Goal: Task Accomplishment & Management: Complete application form

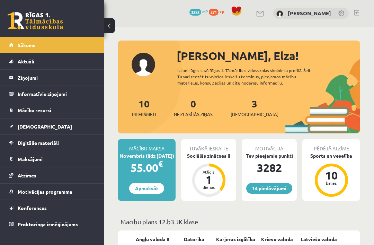
click at [207, 158] on div "Sociālās zinātnes II" at bounding box center [208, 155] width 55 height 7
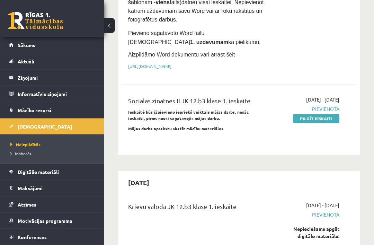
scroll to position [139, 0]
click at [315, 123] on link "Pildīt ieskaiti" at bounding box center [316, 118] width 46 height 9
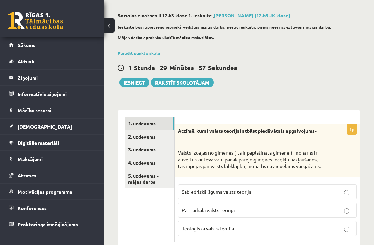
scroll to position [28, 0]
click at [154, 138] on link "2. uzdevums" at bounding box center [149, 136] width 49 height 13
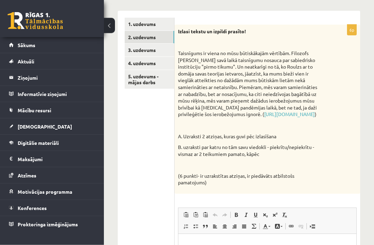
scroll to position [127, 0]
click at [152, 52] on link "3. uzdevums" at bounding box center [149, 50] width 49 height 13
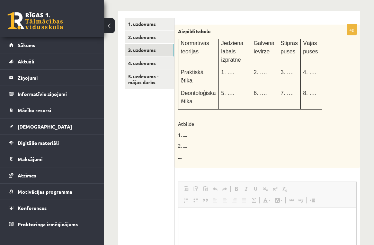
scroll to position [0, 0]
click at [151, 60] on link "4. uzdevums" at bounding box center [149, 63] width 49 height 13
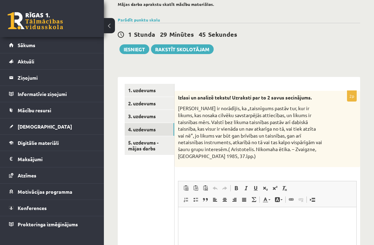
click at [145, 148] on link "5. uzdevums - mājas darbs" at bounding box center [149, 145] width 49 height 19
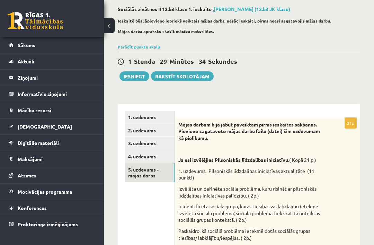
click at [153, 116] on link "1. uzdevums" at bounding box center [150, 117] width 50 height 13
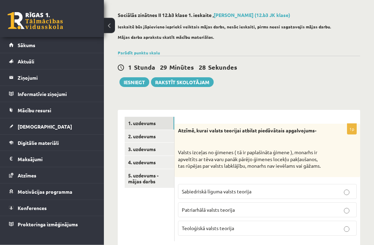
scroll to position [28, 0]
click at [133, 139] on link "2. uzdevums" at bounding box center [149, 136] width 49 height 13
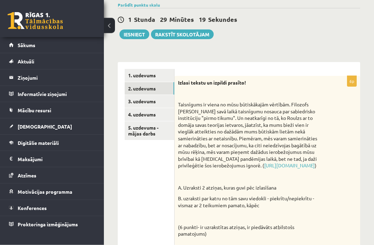
scroll to position [76, 0]
click at [135, 101] on link "3. uzdevums" at bounding box center [149, 101] width 49 height 13
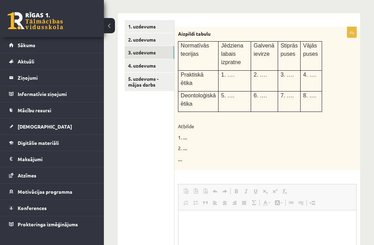
scroll to position [0, 0]
click at [133, 66] on link "4. uzdevums" at bounding box center [149, 65] width 49 height 13
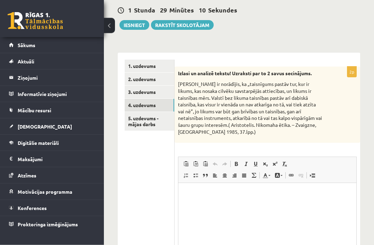
scroll to position [85, 0]
click at [137, 67] on link "1. uzdevums" at bounding box center [149, 66] width 49 height 13
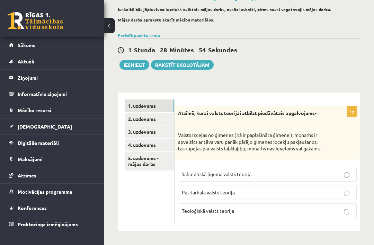
scroll to position [28, 0]
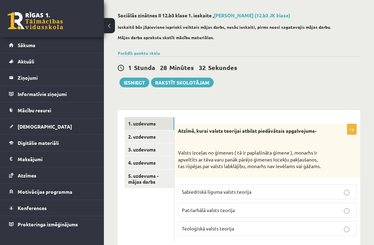
click at [109, 33] on button at bounding box center [109, 25] width 11 height 15
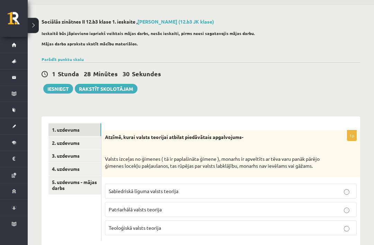
scroll to position [21, 0]
click at [111, 212] on span "Patriarhālā valsts teorija" at bounding box center [135, 209] width 53 height 6
click at [60, 139] on link "2. uzdevums" at bounding box center [74, 143] width 53 height 13
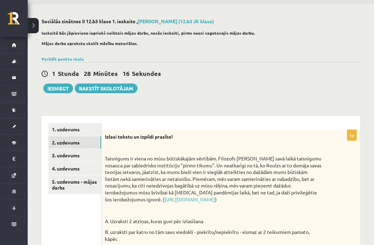
scroll to position [20, 0]
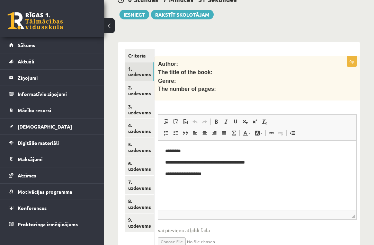
scroll to position [150, 0]
click at [94, 1] on div "0 Dāvanas 3281 mP 271 xp" at bounding box center [52, 18] width 104 height 37
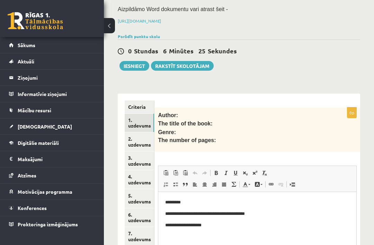
scroll to position [98, 0]
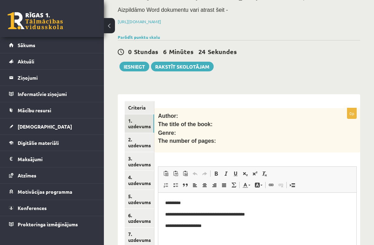
click at [135, 70] on button "Iesniegt" at bounding box center [134, 67] width 30 height 10
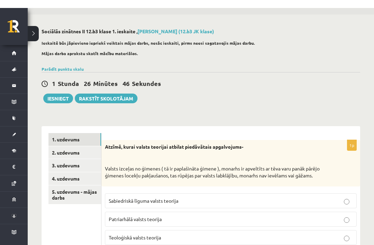
scroll to position [11, 0]
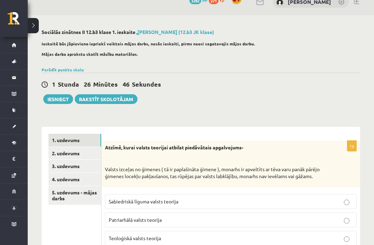
click at [58, 153] on link "2. uzdevums" at bounding box center [74, 153] width 53 height 13
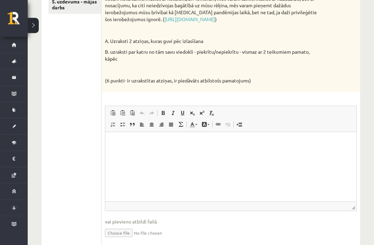
scroll to position [202, 0]
click at [127, 153] on html at bounding box center [230, 142] width 251 height 21
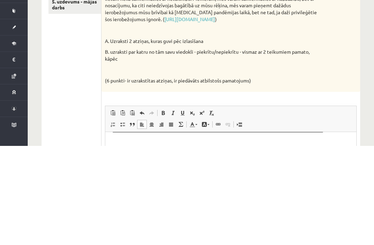
scroll to position [102, 0]
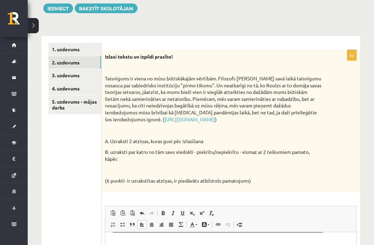
click at [75, 72] on link "3. uzdevums" at bounding box center [74, 75] width 53 height 13
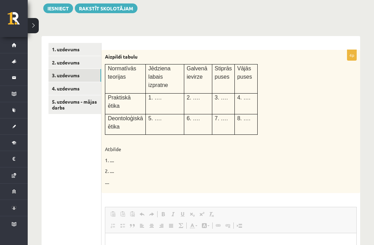
scroll to position [0, 0]
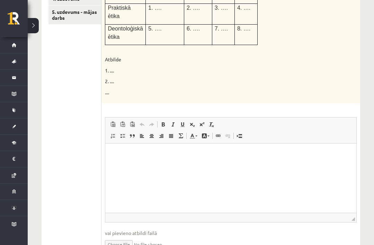
click at [180, 164] on html at bounding box center [230, 153] width 251 height 21
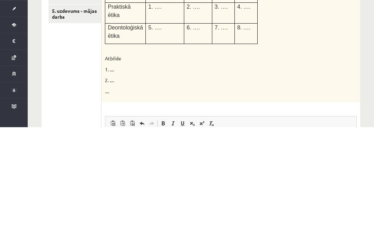
scroll to position [71, 0]
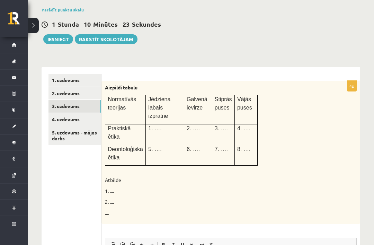
click at [62, 119] on link "4. uzdevums" at bounding box center [74, 119] width 53 height 13
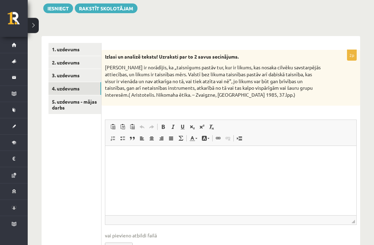
scroll to position [102, 0]
click at [117, 166] on html at bounding box center [230, 156] width 251 height 21
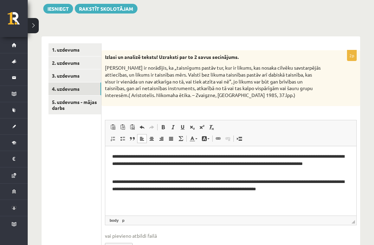
click at [60, 104] on link "5. uzdevums - mājas darbs" at bounding box center [74, 105] width 53 height 19
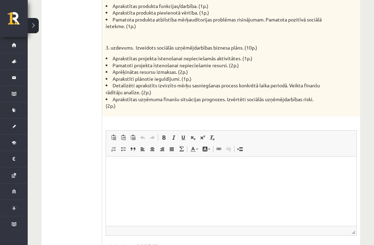
scroll to position [518, 0]
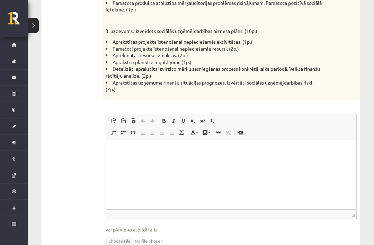
click at [156, 159] on html at bounding box center [231, 150] width 250 height 21
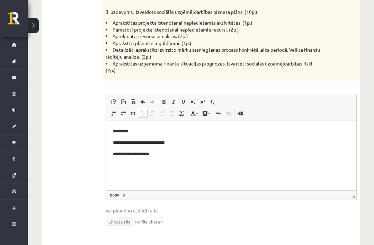
click at [117, 214] on input "file" at bounding box center [231, 221] width 251 height 14
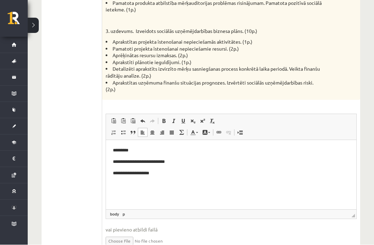
type input "**********"
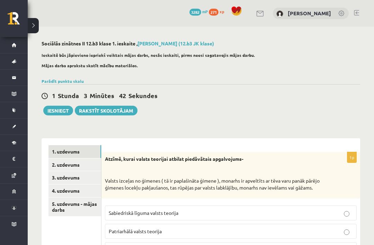
scroll to position [44, 0]
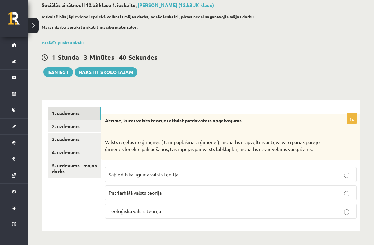
click at [57, 121] on link "2. uzdevums" at bounding box center [74, 126] width 53 height 13
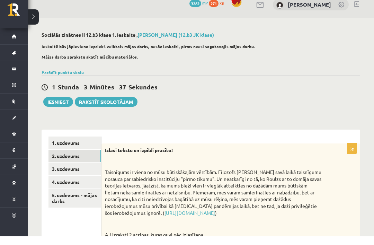
scroll to position [9, 0]
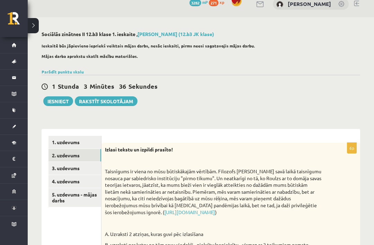
click at [52, 169] on link "3. uzdevums" at bounding box center [74, 168] width 53 height 13
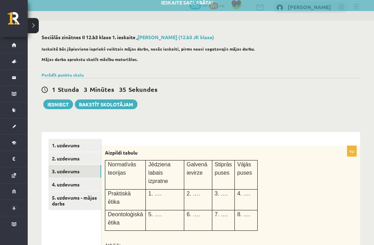
scroll to position [6, 0]
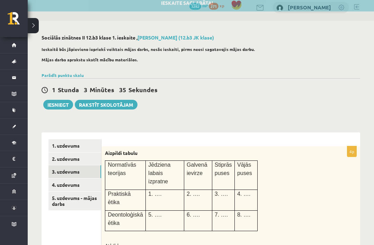
click at [51, 144] on link "1. uzdevums" at bounding box center [74, 145] width 53 height 13
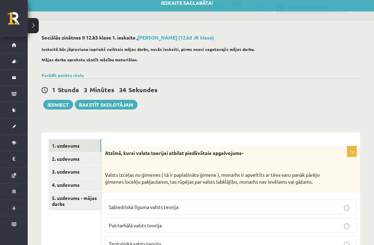
click at [55, 160] on link "2. uzdevums" at bounding box center [74, 158] width 53 height 13
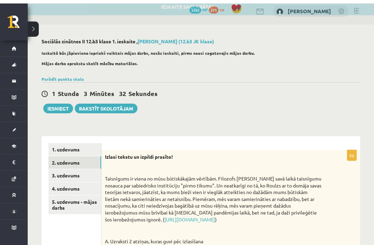
scroll to position [2, 0]
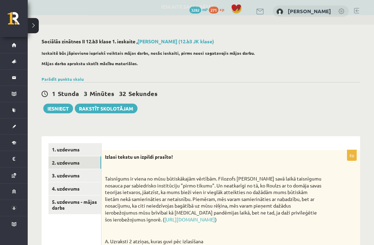
click at [53, 175] on link "3. uzdevums" at bounding box center [74, 175] width 53 height 13
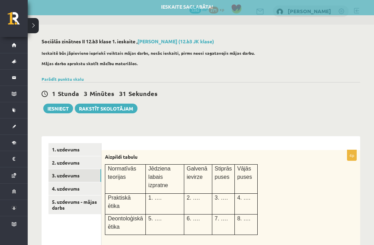
click at [56, 186] on link "4. uzdevums" at bounding box center [74, 188] width 53 height 13
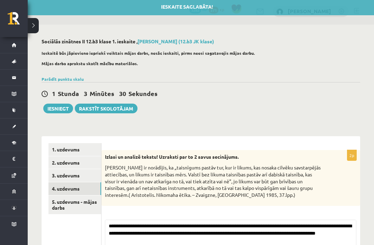
click at [56, 196] on link "5. uzdevums - mājas darbs" at bounding box center [74, 204] width 53 height 19
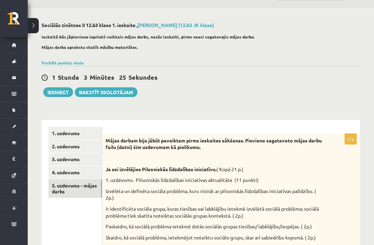
scroll to position [6, 0]
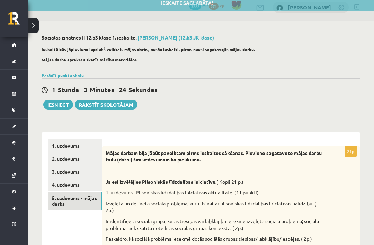
click at [57, 105] on button "Iesniegt" at bounding box center [58, 105] width 30 height 10
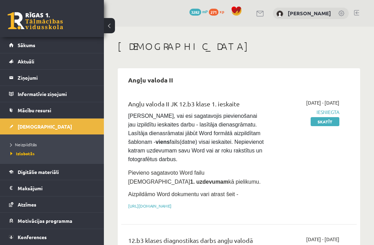
click at [32, 46] on span "Sākums" at bounding box center [27, 45] width 18 height 6
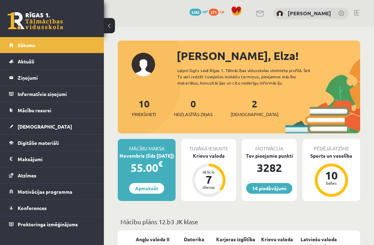
click at [241, 114] on span "[DEMOGRAPHIC_DATA]" at bounding box center [254, 114] width 48 height 7
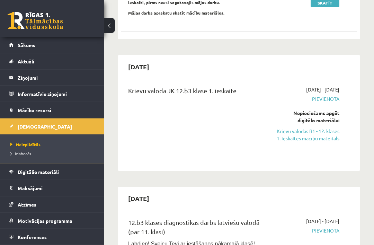
scroll to position [255, 0]
